Goal: Find contact information: Find contact information

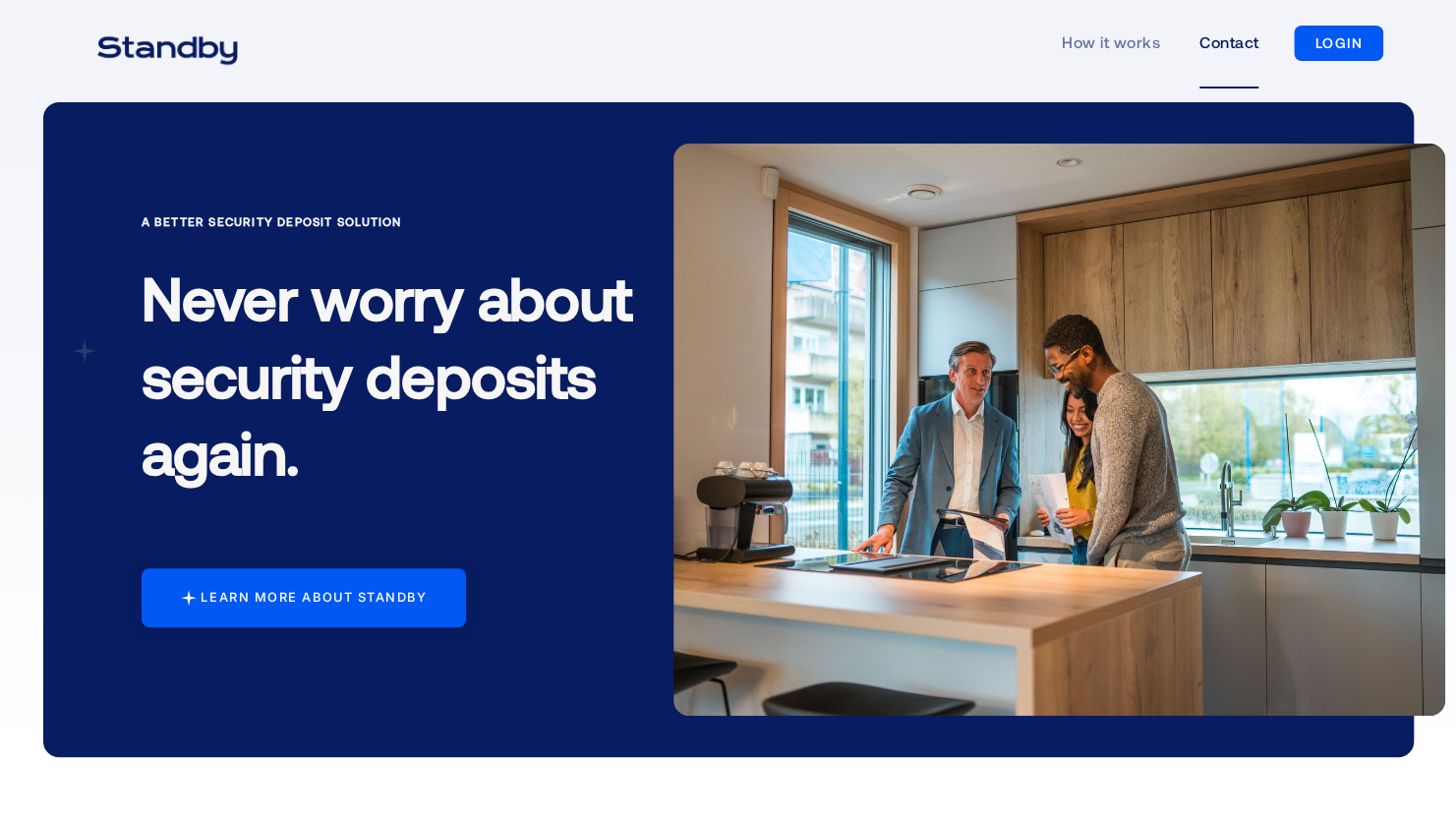
click at [1199, 34] on link "Contact" at bounding box center [1228, 43] width 59 height 91
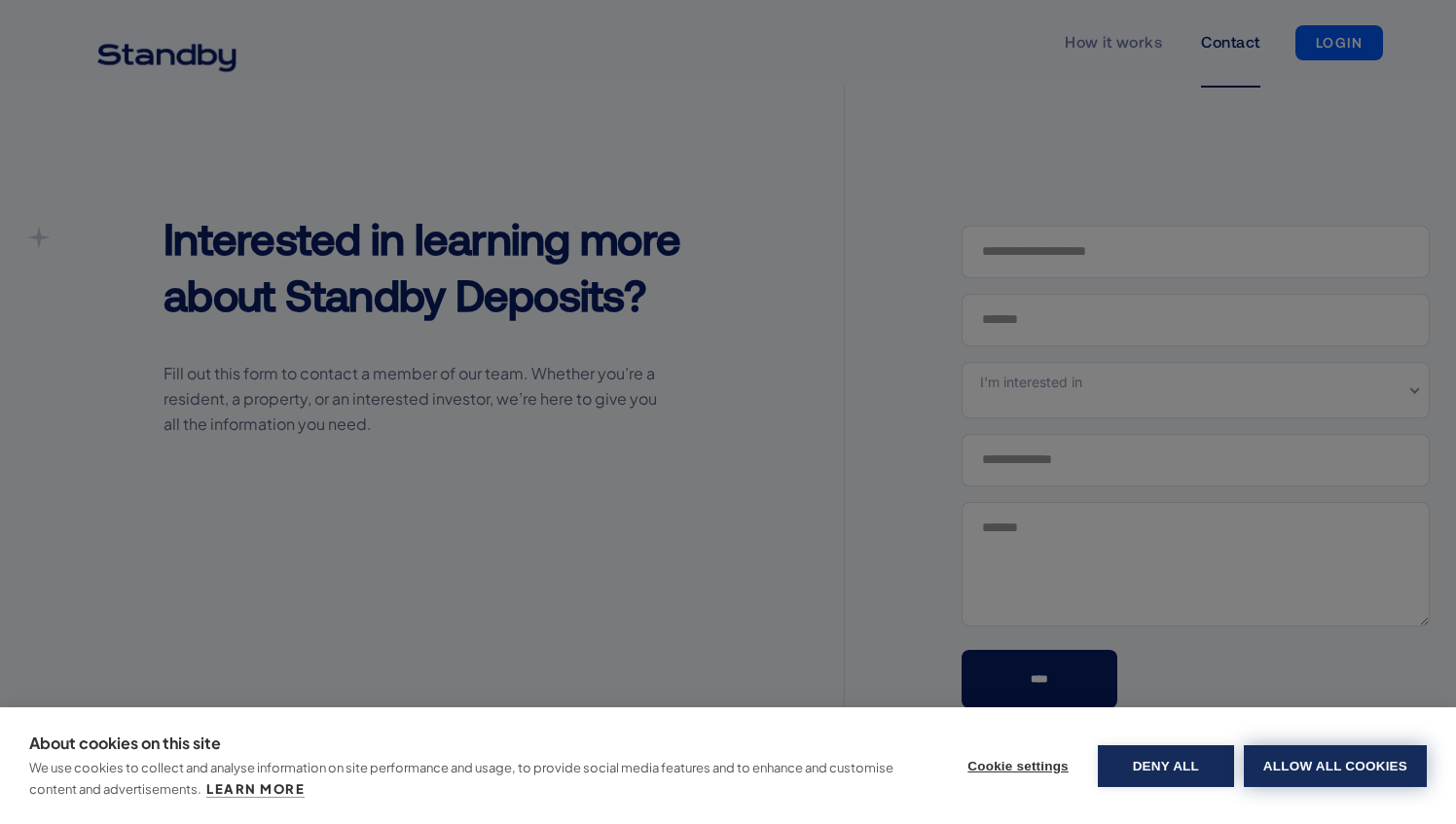
click at [1265, 756] on button "Allow all cookies" at bounding box center [1335, 766] width 183 height 41
